Goal: Register for event/course: Sign up to attend an event or enroll in a course

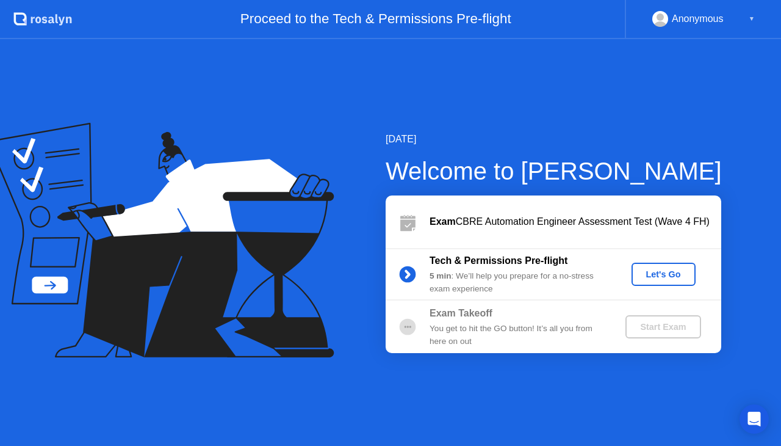
click at [664, 278] on div "Let's Go" at bounding box center [664, 274] width 54 height 10
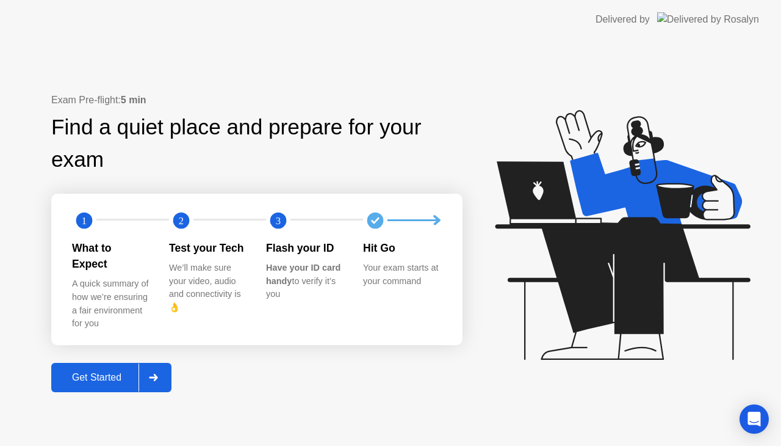
click at [105, 372] on div "Get Started" at bounding box center [97, 377] width 84 height 11
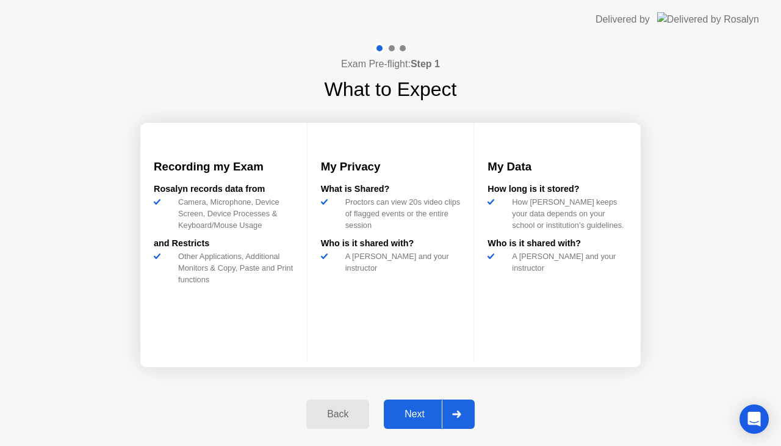
click at [422, 416] on div "Next" at bounding box center [415, 413] width 54 height 11
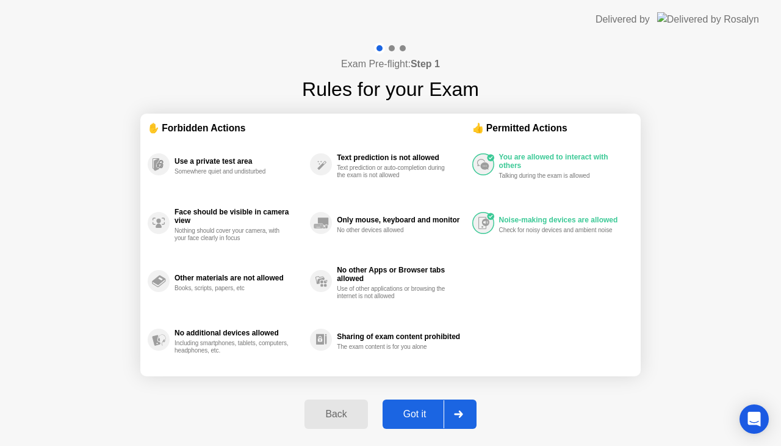
click at [413, 411] on div "Got it" at bounding box center [414, 413] width 57 height 11
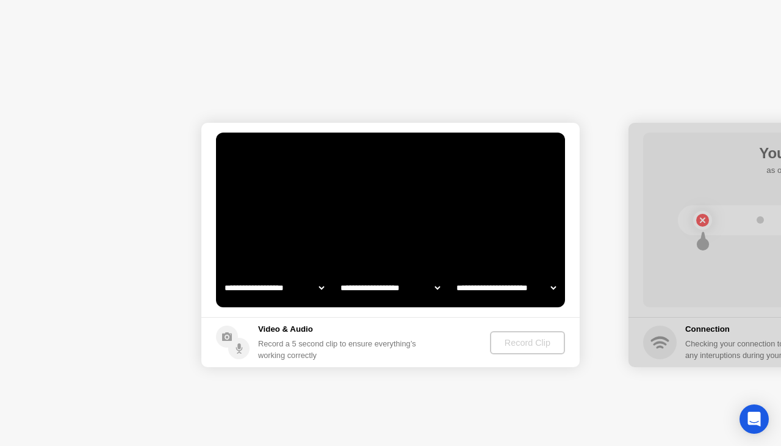
select select "**********"
select select "*******"
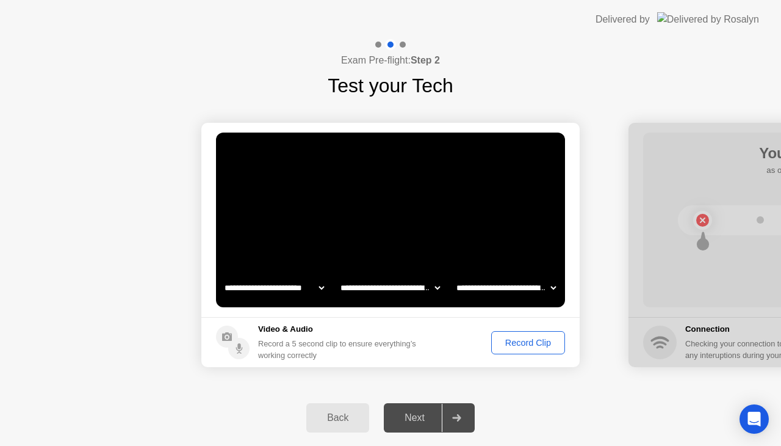
click at [511, 341] on div "Record Clip" at bounding box center [528, 343] width 65 height 10
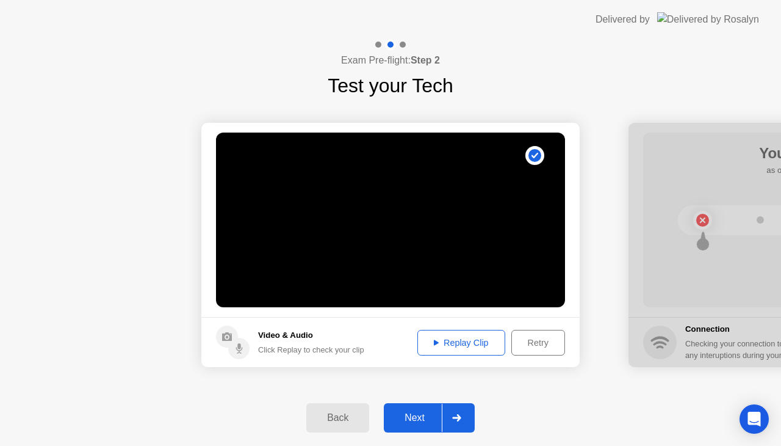
click at [426, 421] on div "Next" at bounding box center [415, 417] width 54 height 11
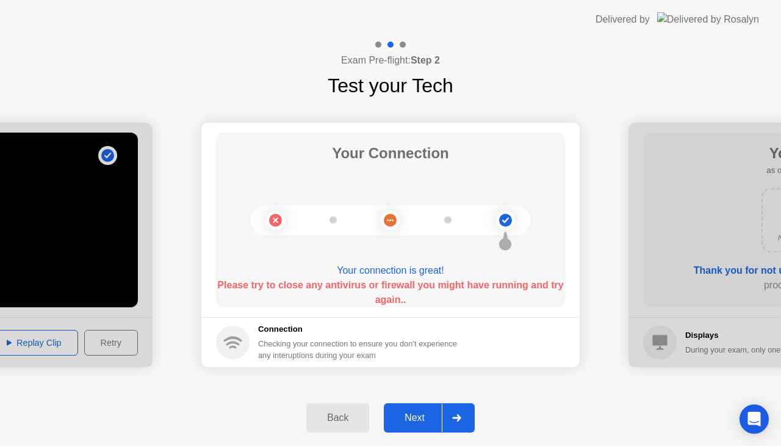
click at [410, 414] on div "Next" at bounding box center [415, 417] width 54 height 11
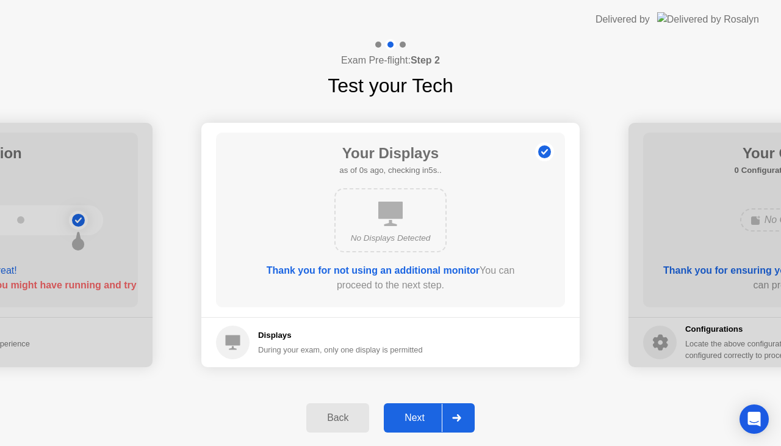
click at [423, 416] on div "Next" at bounding box center [415, 417] width 54 height 11
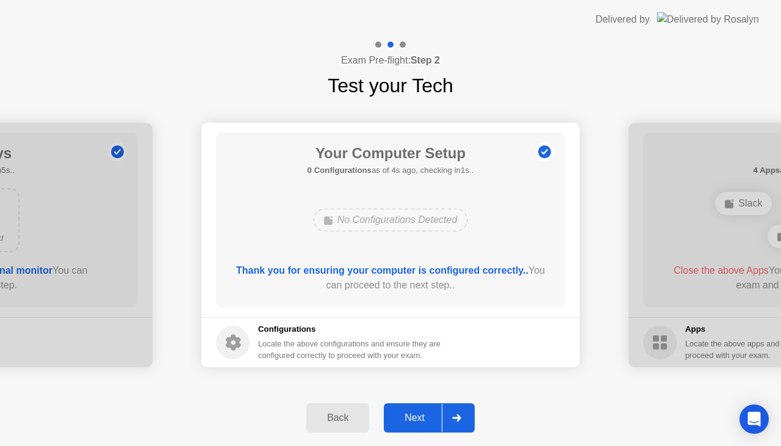
click at [414, 413] on div "Next" at bounding box center [415, 417] width 54 height 11
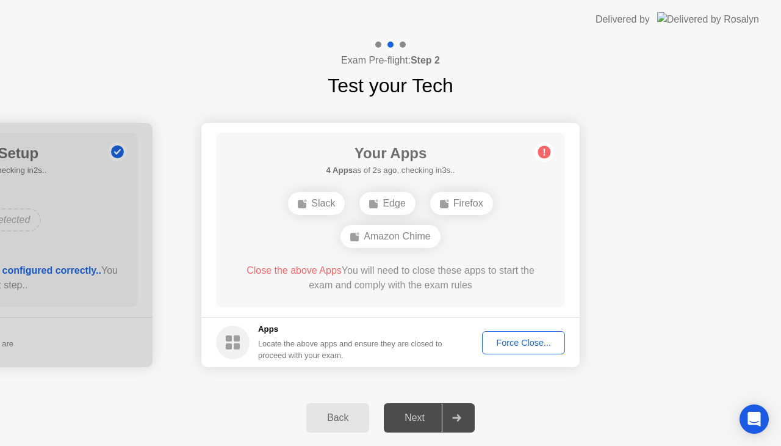
click at [507, 341] on div "Force Close..." at bounding box center [523, 343] width 74 height 10
click at [523, 338] on div "Force Close..." at bounding box center [523, 343] width 74 height 10
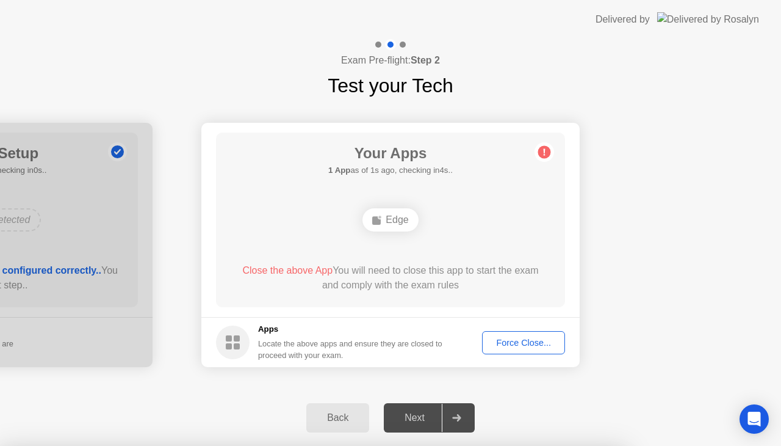
click at [519, 341] on div "Force Close..." at bounding box center [523, 343] width 74 height 10
click at [447, 413] on div at bounding box center [456, 417] width 29 height 28
click at [410, 417] on div "Next" at bounding box center [415, 417] width 54 height 11
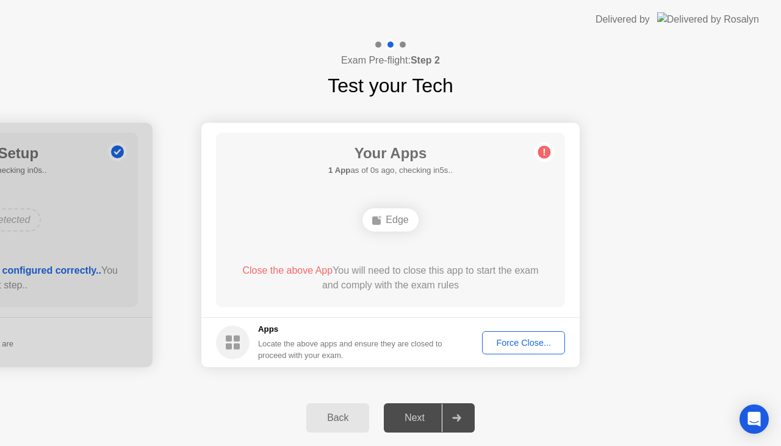
click at [507, 338] on div "Force Close..." at bounding box center [523, 343] width 74 height 10
click at [507, 445] on div at bounding box center [390, 446] width 781 height 0
click at [453, 417] on icon at bounding box center [456, 417] width 9 height 7
click at [410, 412] on div "Next" at bounding box center [415, 417] width 54 height 11
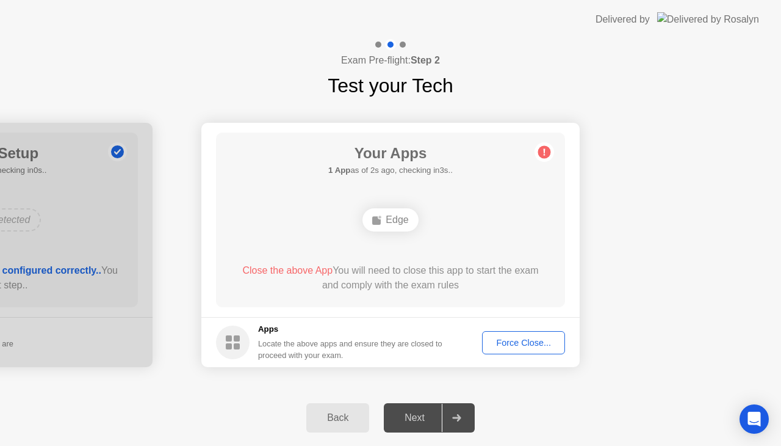
click at [553, 408] on div "Back Next" at bounding box center [390, 417] width 781 height 56
click at [547, 147] on circle at bounding box center [544, 152] width 13 height 13
click at [510, 345] on div "Force Close..." at bounding box center [523, 343] width 74 height 10
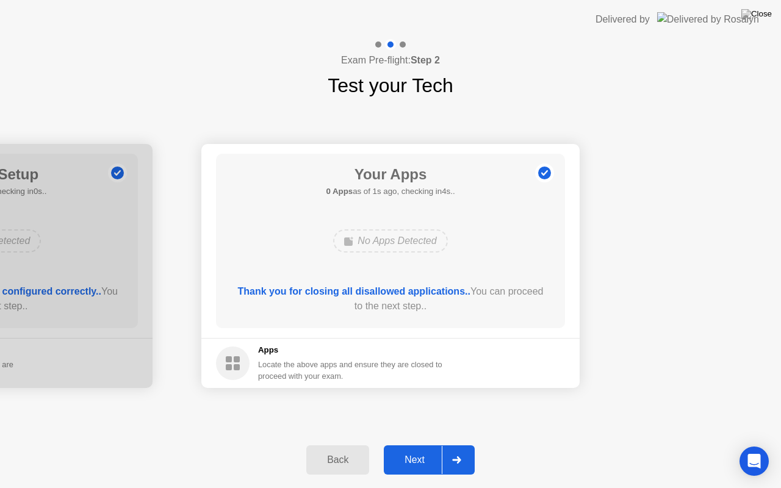
click at [416, 445] on div "Next" at bounding box center [415, 460] width 54 height 11
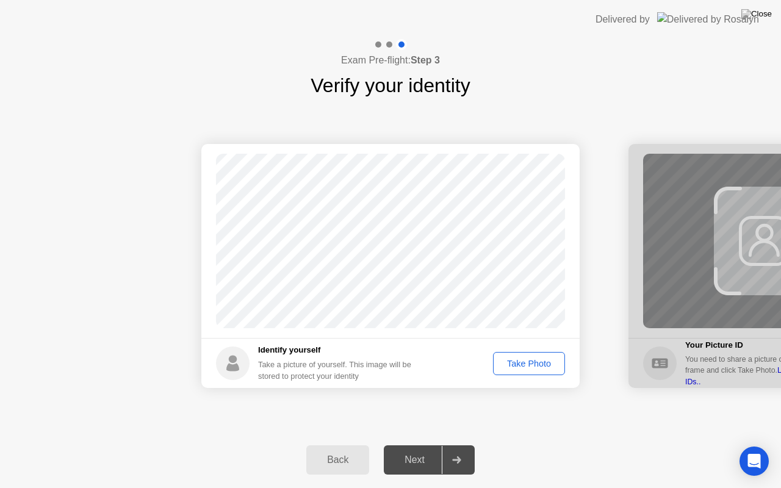
click at [515, 364] on div "Take Photo" at bounding box center [528, 364] width 63 height 10
click at [420, 445] on div "Next" at bounding box center [415, 460] width 54 height 11
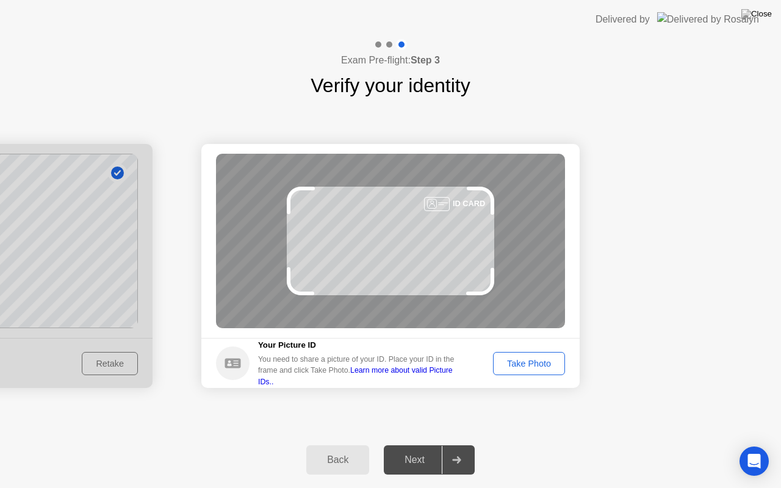
click at [518, 359] on div "Take Photo" at bounding box center [528, 364] width 63 height 10
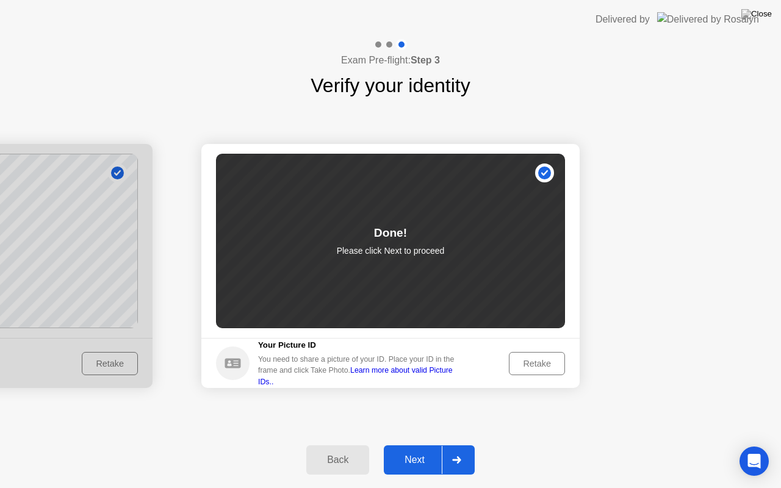
click at [413, 445] on div "Next" at bounding box center [415, 460] width 54 height 11
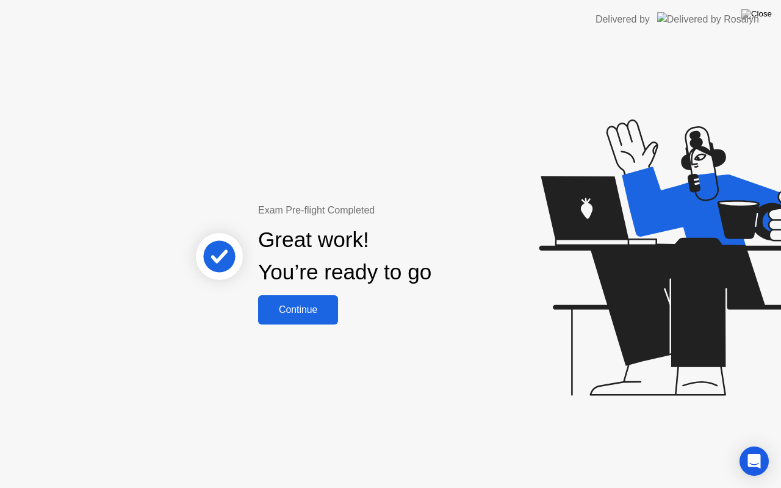
click at [296, 305] on div "Continue" at bounding box center [298, 310] width 73 height 11
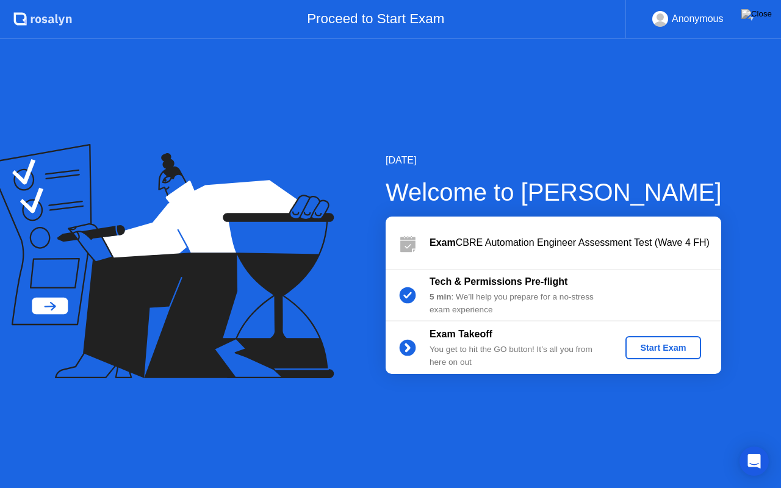
click at [666, 344] on div "Start Exam" at bounding box center [662, 348] width 65 height 10
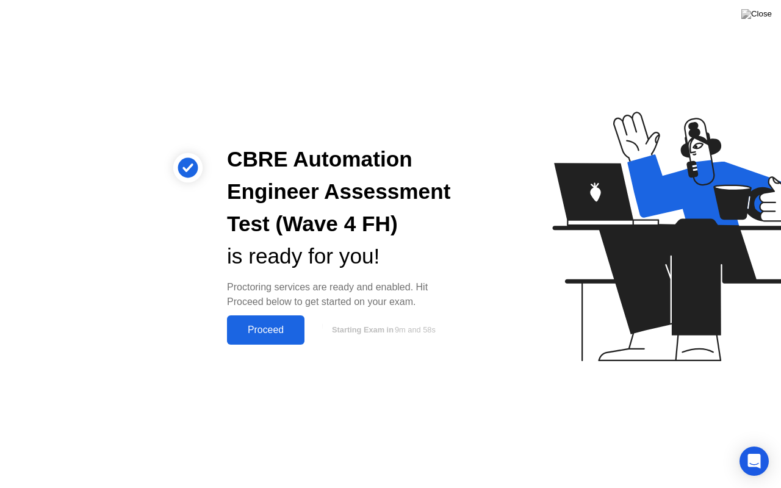
click at [262, 326] on div "Proceed" at bounding box center [266, 330] width 70 height 11
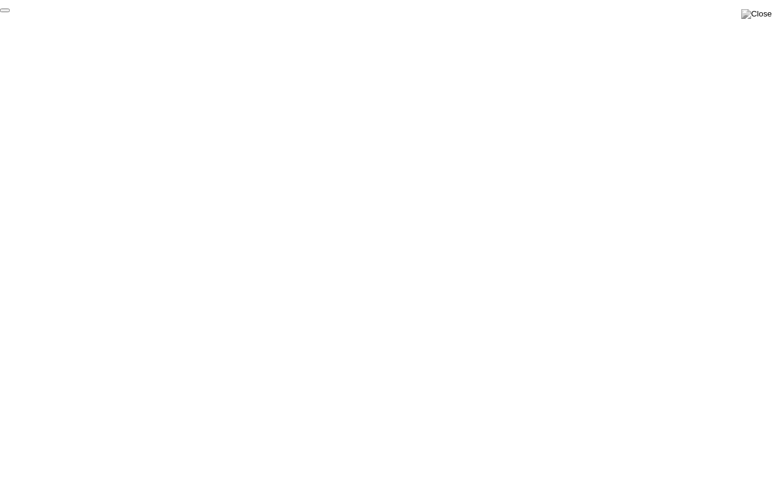
click div "End Proctoring Session"
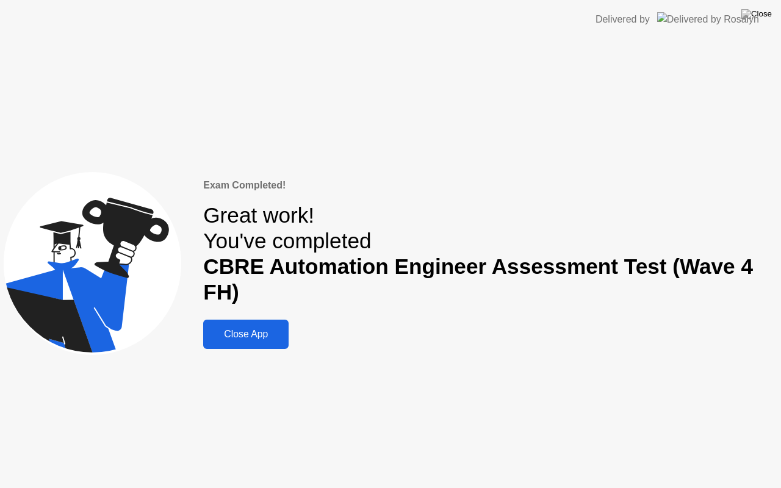
click at [278, 338] on div "Close App" at bounding box center [246, 334] width 78 height 11
